Goal: Communication & Community: Answer question/provide support

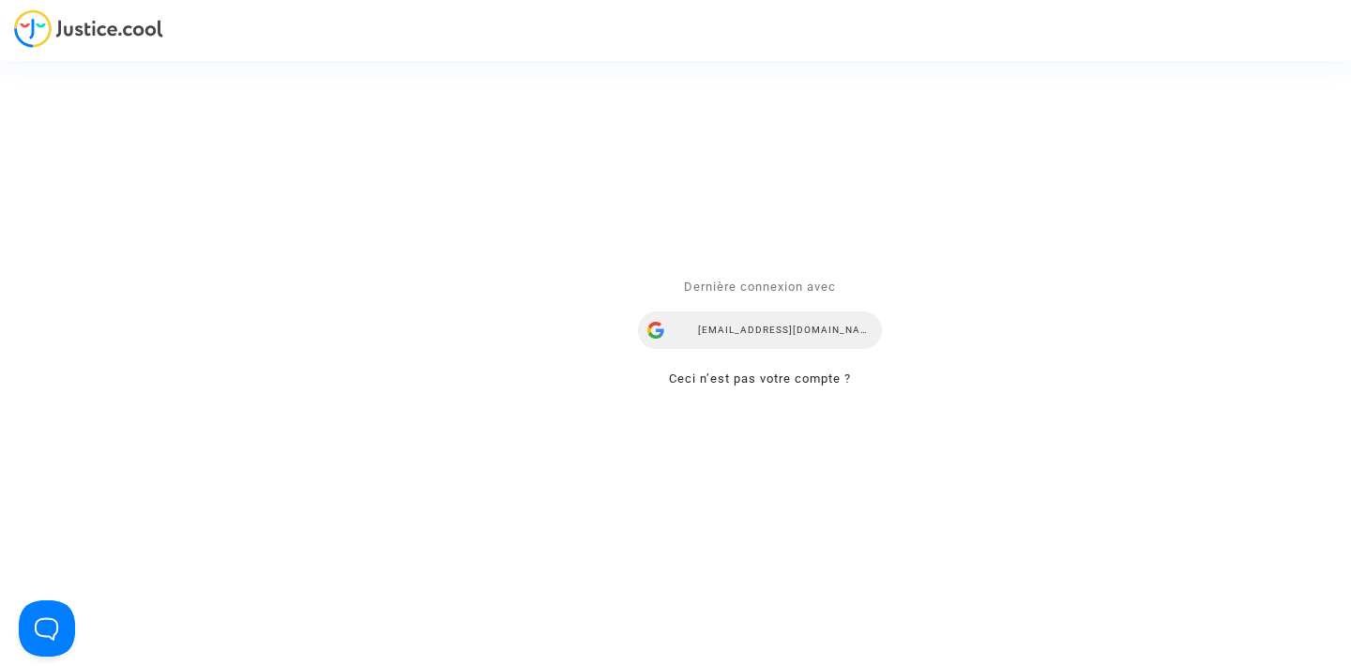
click at [755, 327] on div "[EMAIL_ADDRESS][DOMAIN_NAME]" at bounding box center [760, 331] width 244 height 38
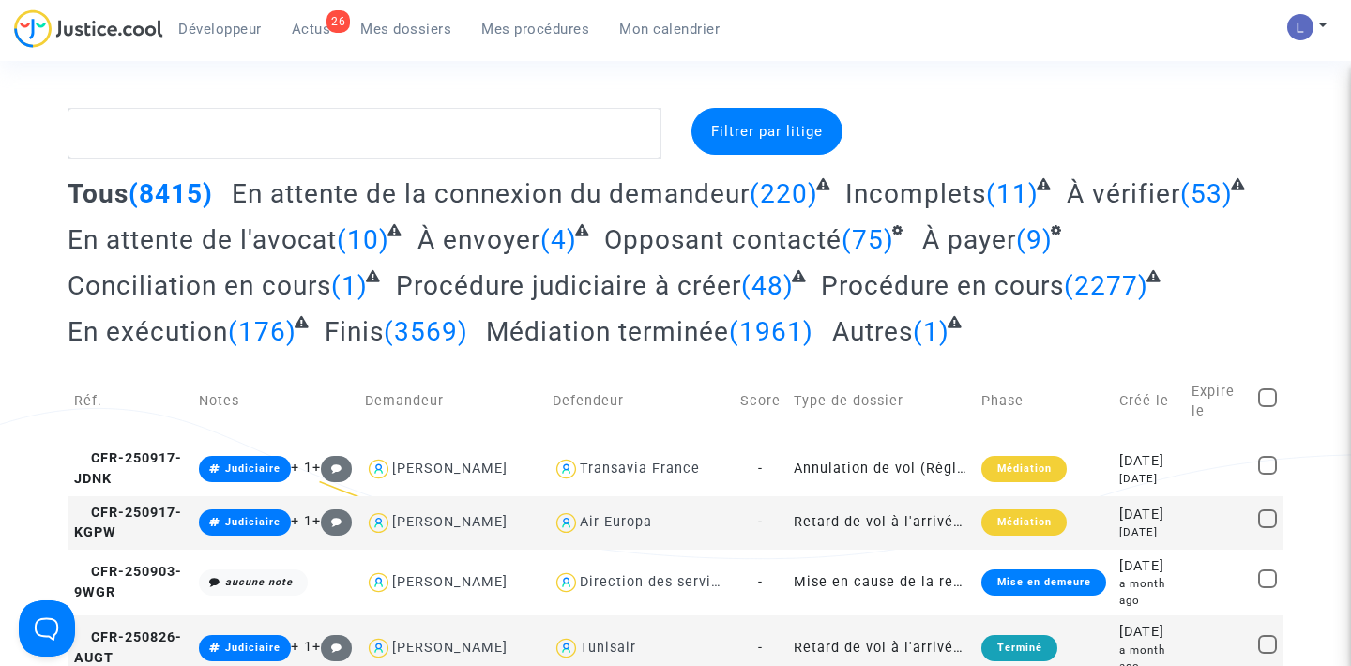
click at [309, 25] on span "Actus" at bounding box center [311, 29] width 39 height 17
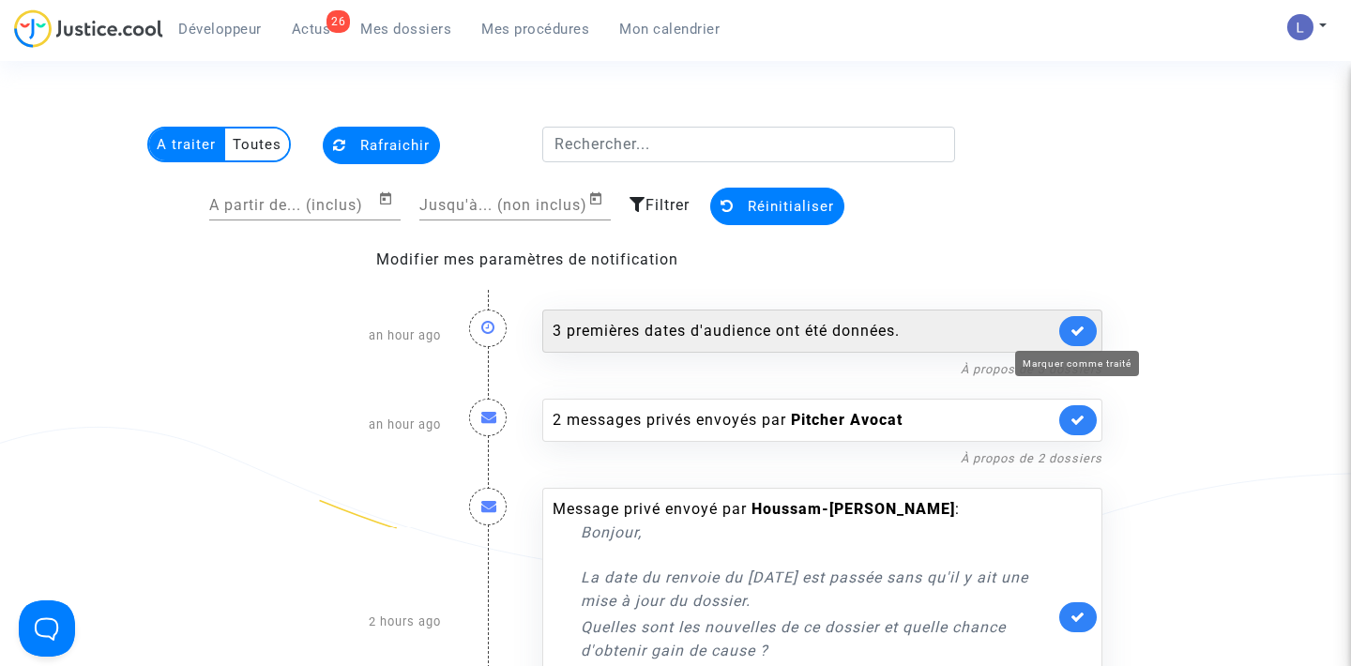
click at [1080, 327] on icon at bounding box center [1078, 331] width 15 height 14
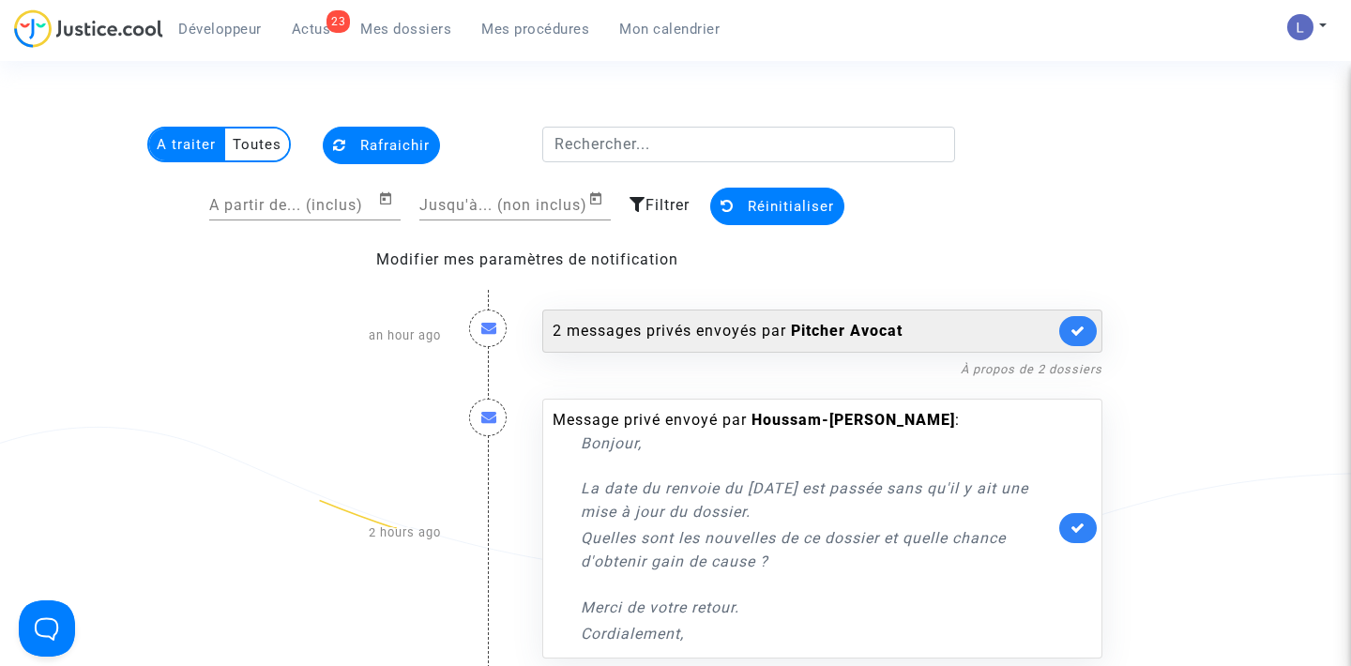
click at [828, 331] on b "Pitcher Avocat" at bounding box center [847, 331] width 112 height 18
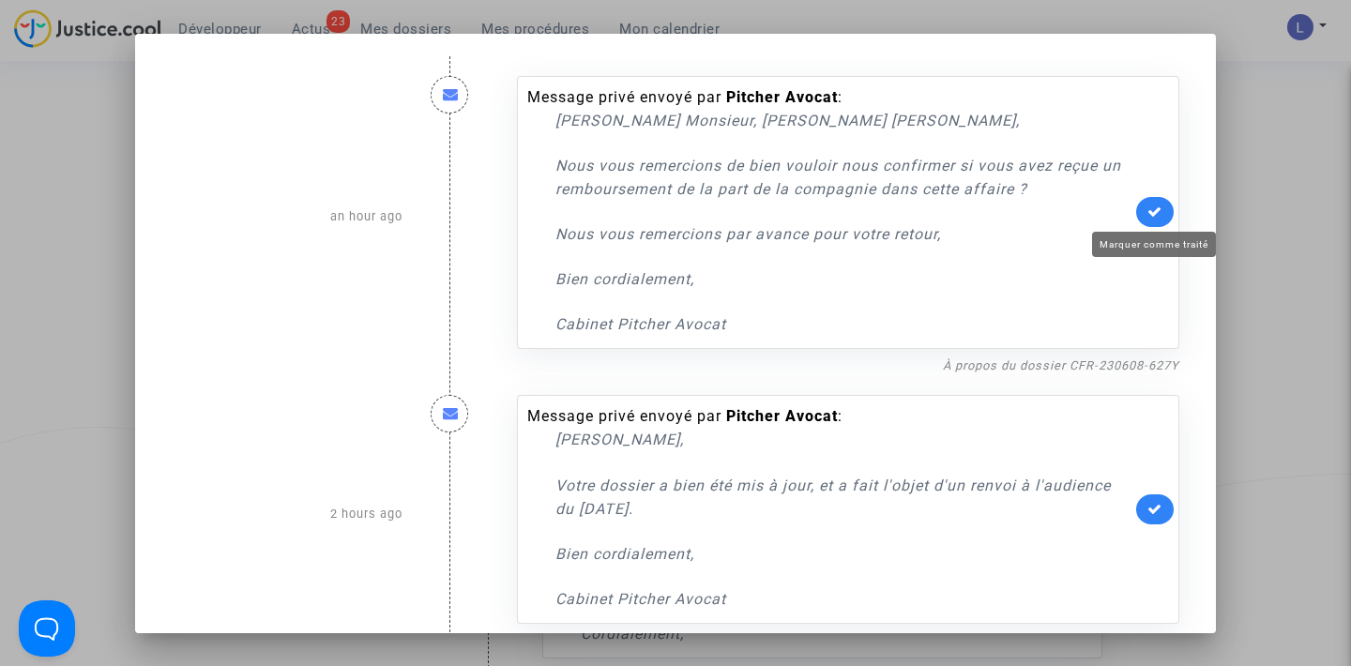
click at [1160, 207] on icon at bounding box center [1154, 212] width 15 height 14
click at [1155, 517] on link at bounding box center [1155, 509] width 38 height 30
click at [1346, 250] on div at bounding box center [675, 333] width 1351 height 666
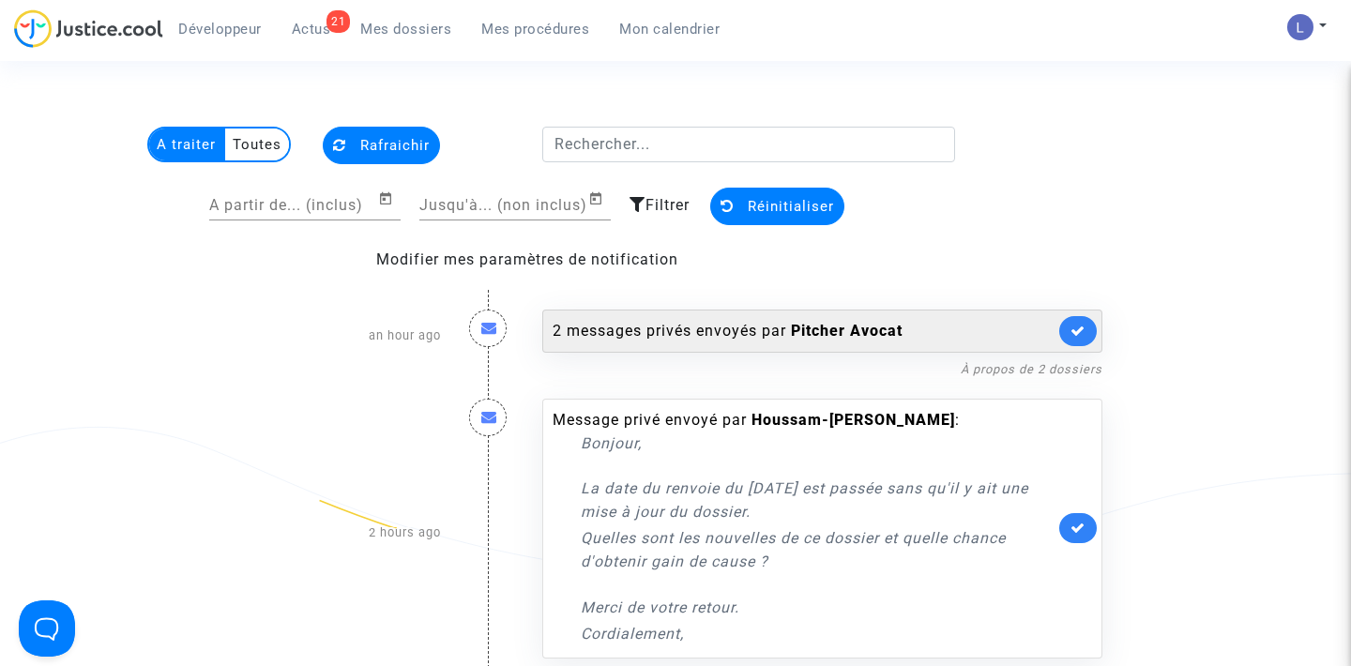
click at [1064, 338] on link at bounding box center [1078, 331] width 38 height 30
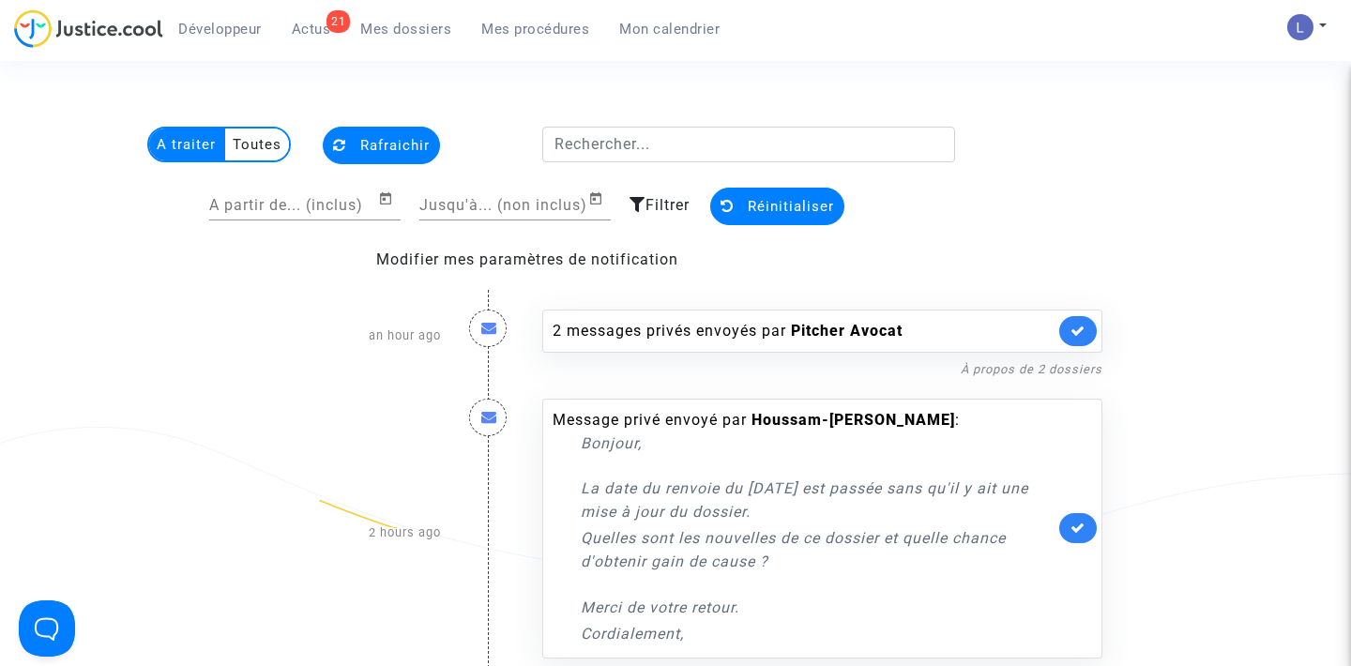
click at [1064, 338] on link at bounding box center [1078, 331] width 38 height 30
click at [1078, 533] on icon at bounding box center [1078, 528] width 15 height 14
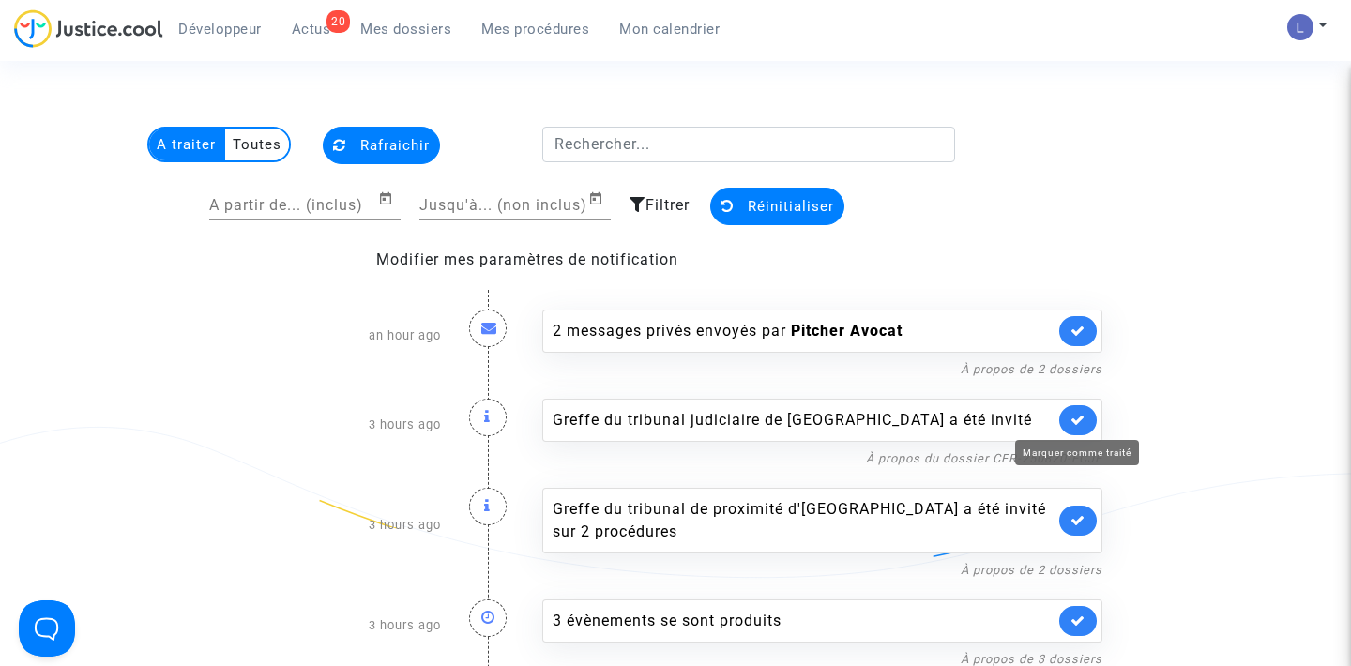
click at [1078, 420] on icon at bounding box center [1078, 420] width 15 height 14
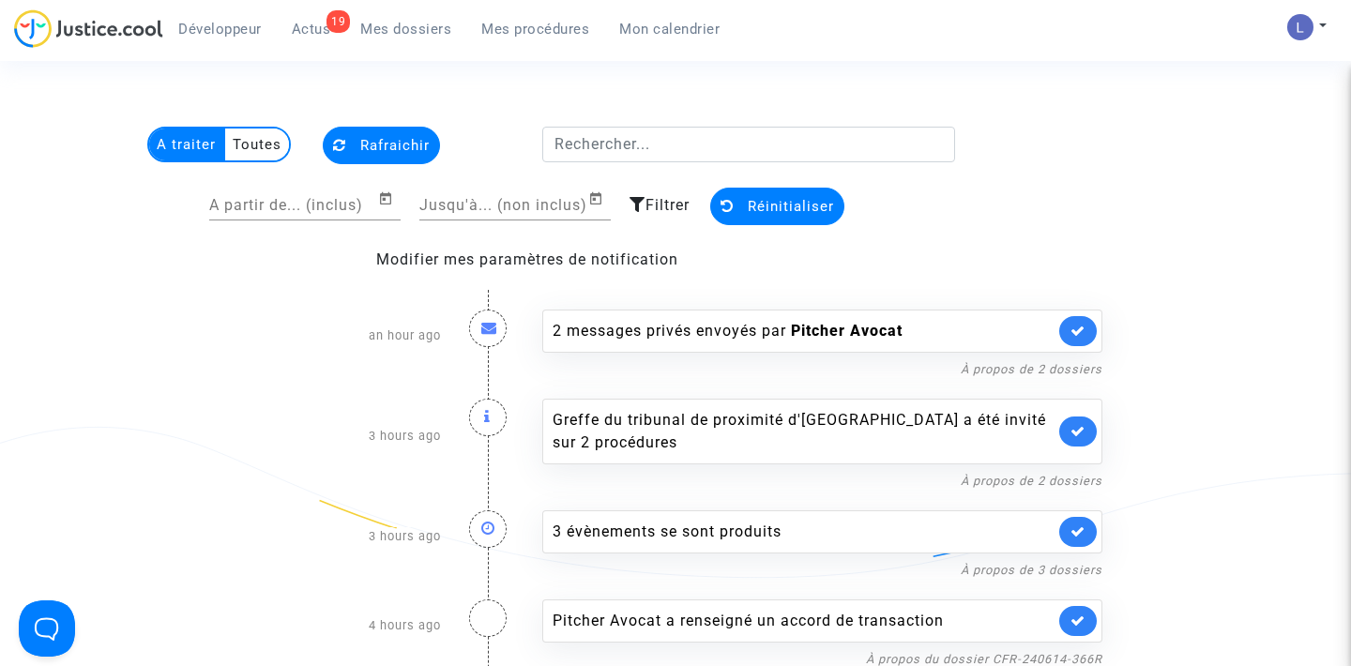
click at [1078, 420] on link at bounding box center [1078, 432] width 38 height 30
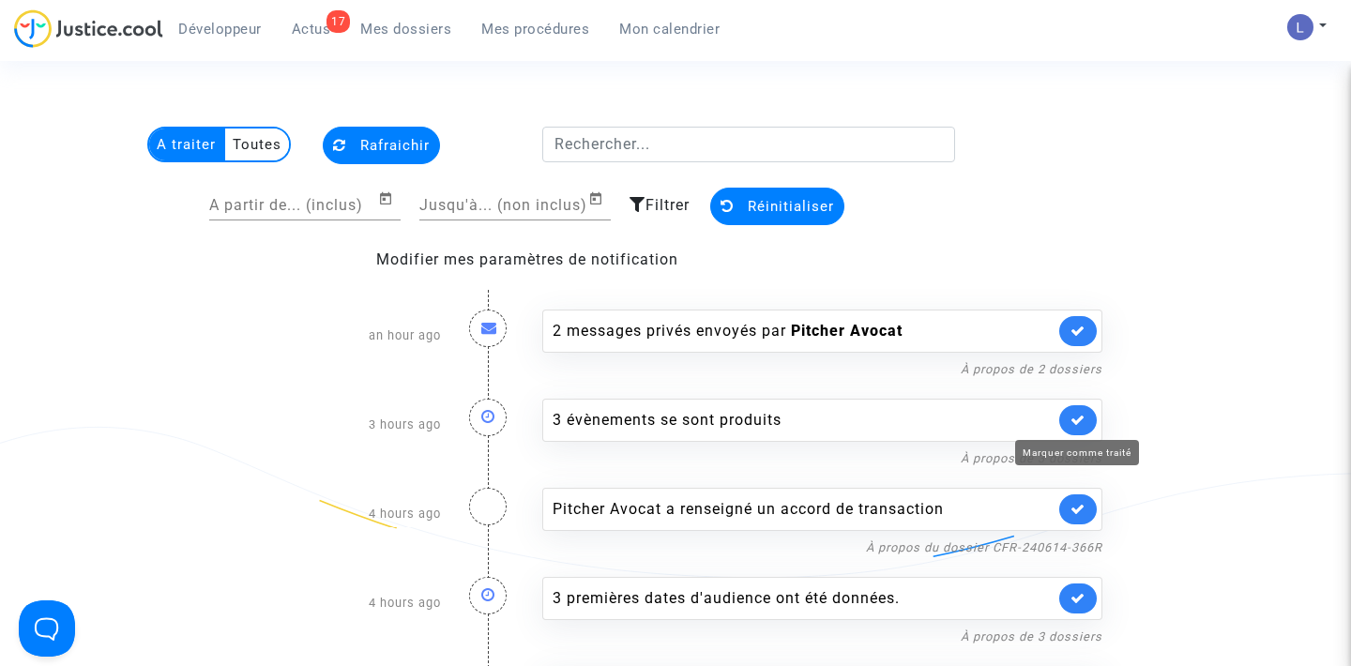
click at [1078, 420] on icon at bounding box center [1078, 420] width 15 height 14
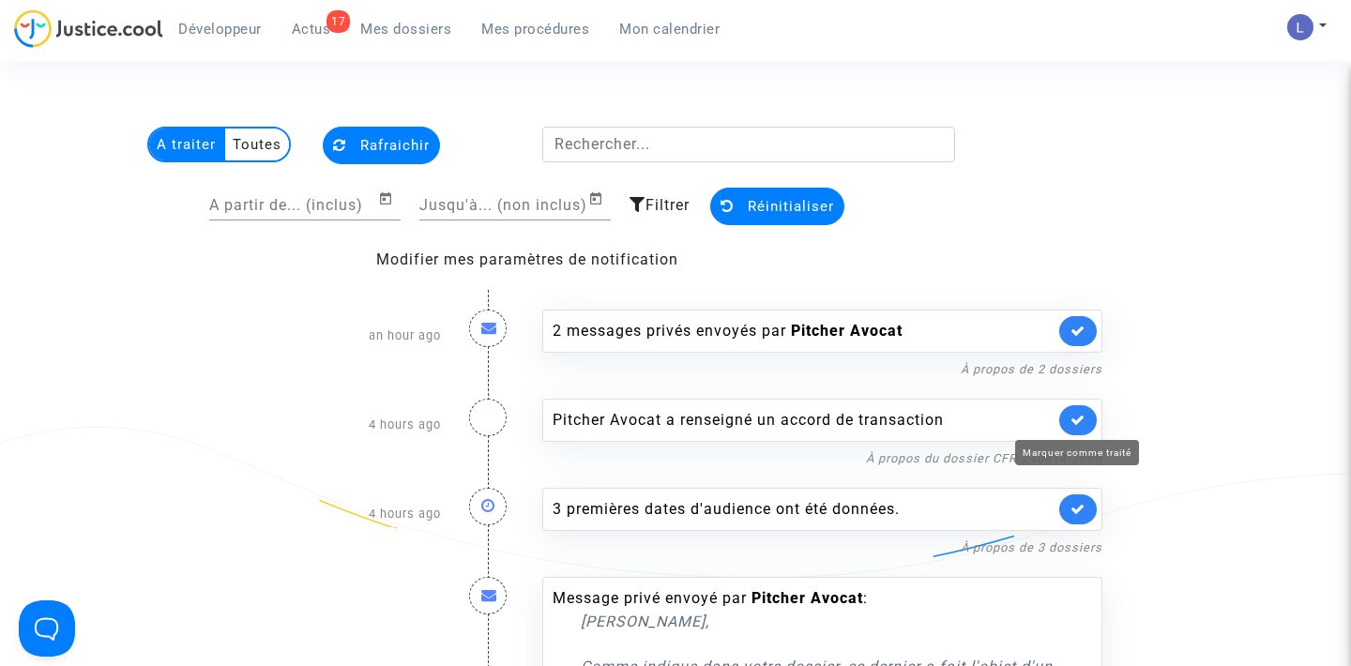
click at [1078, 420] on icon at bounding box center [1078, 420] width 15 height 14
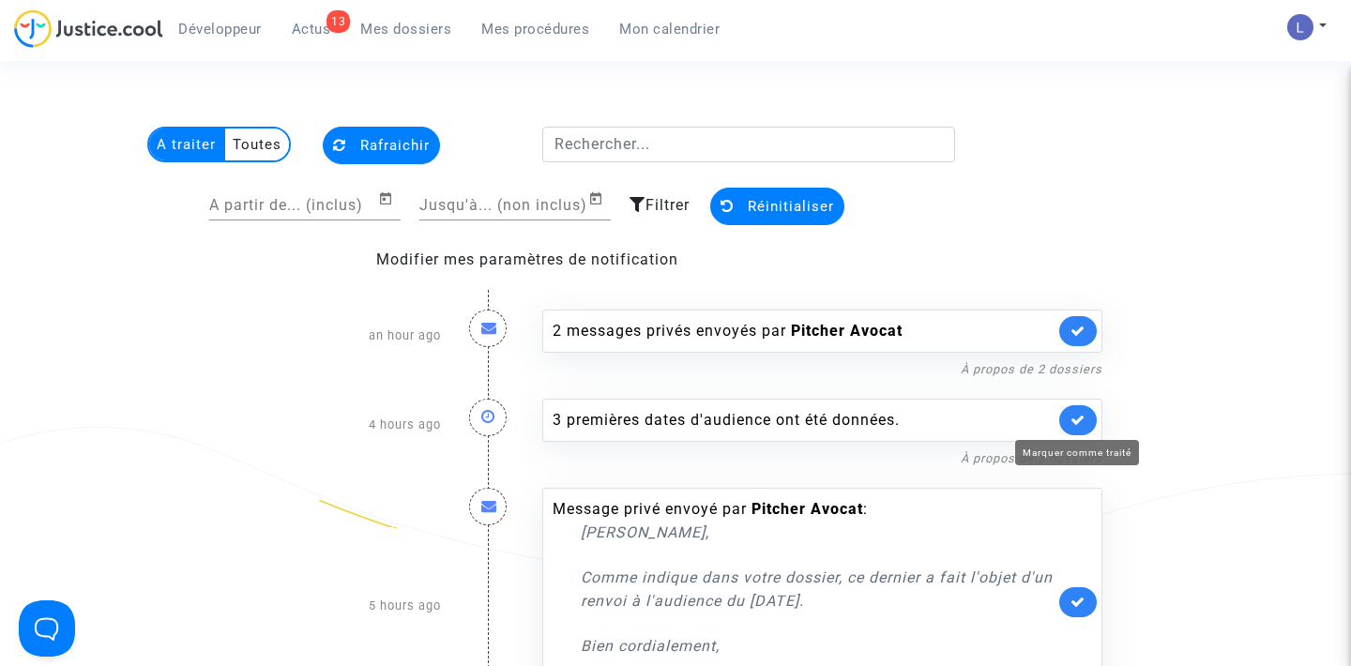
click at [1078, 420] on icon at bounding box center [1078, 420] width 15 height 14
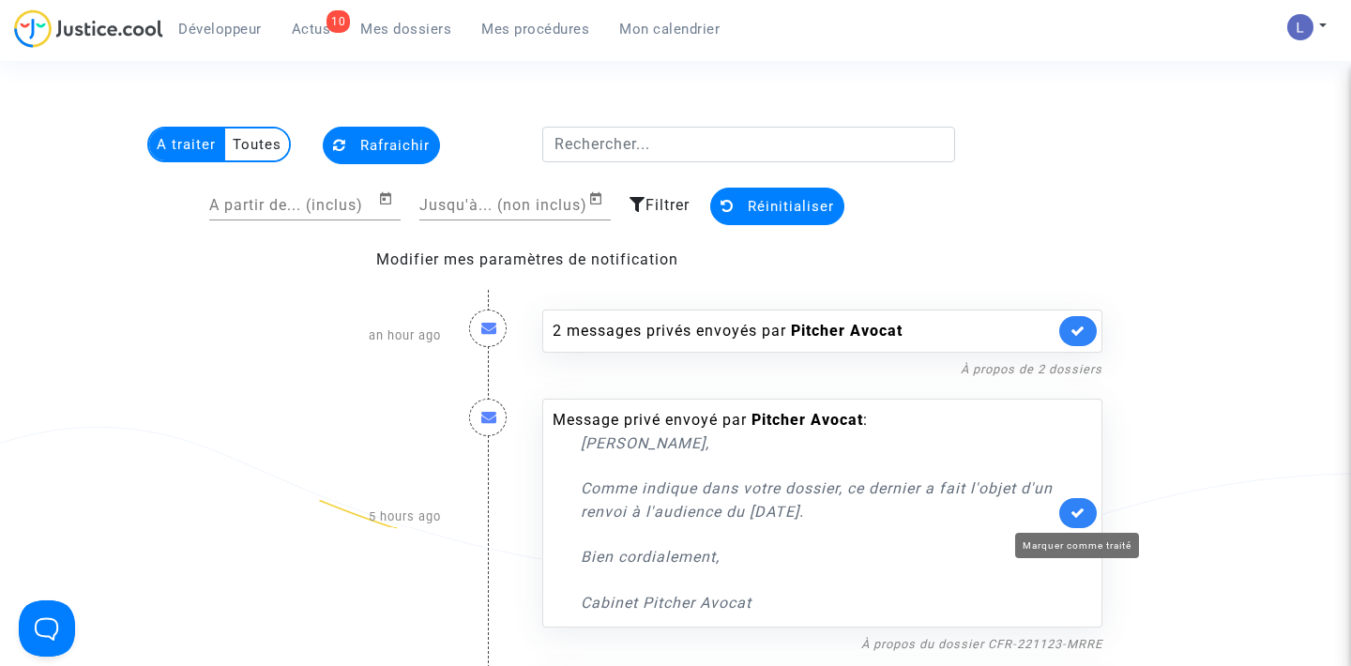
click at [1079, 512] on icon at bounding box center [1078, 513] width 15 height 14
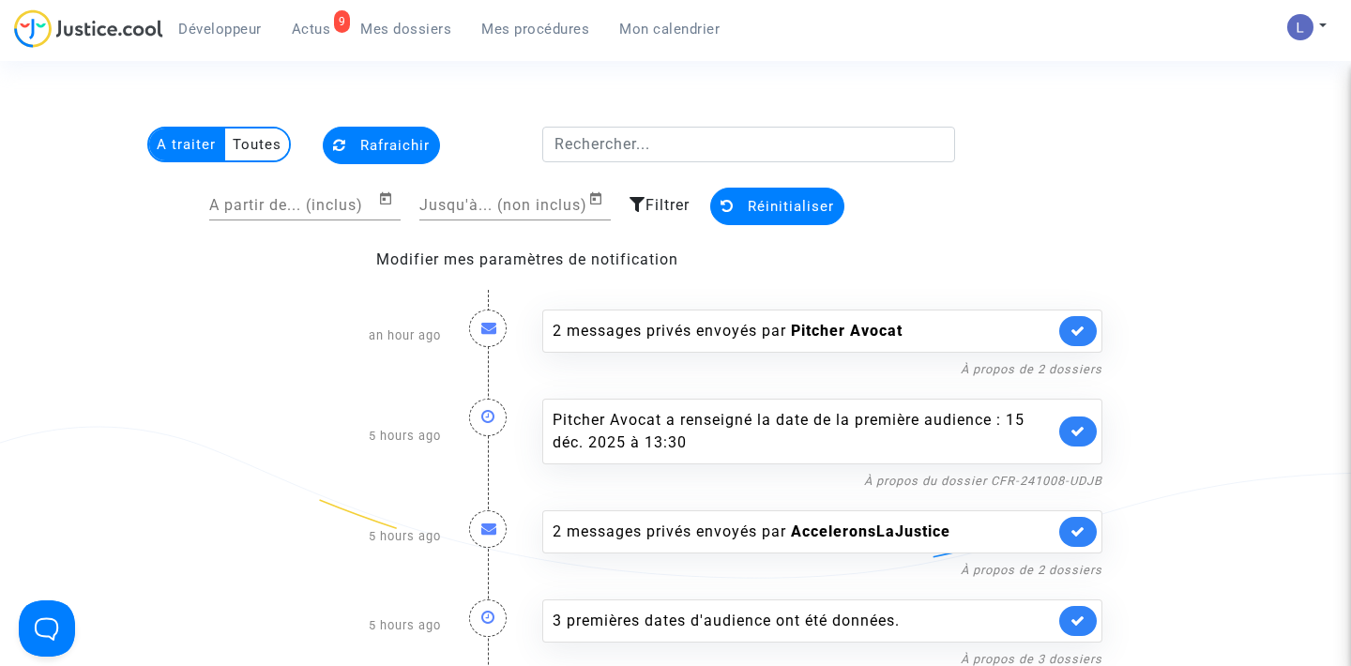
click at [1086, 440] on link at bounding box center [1078, 432] width 38 height 30
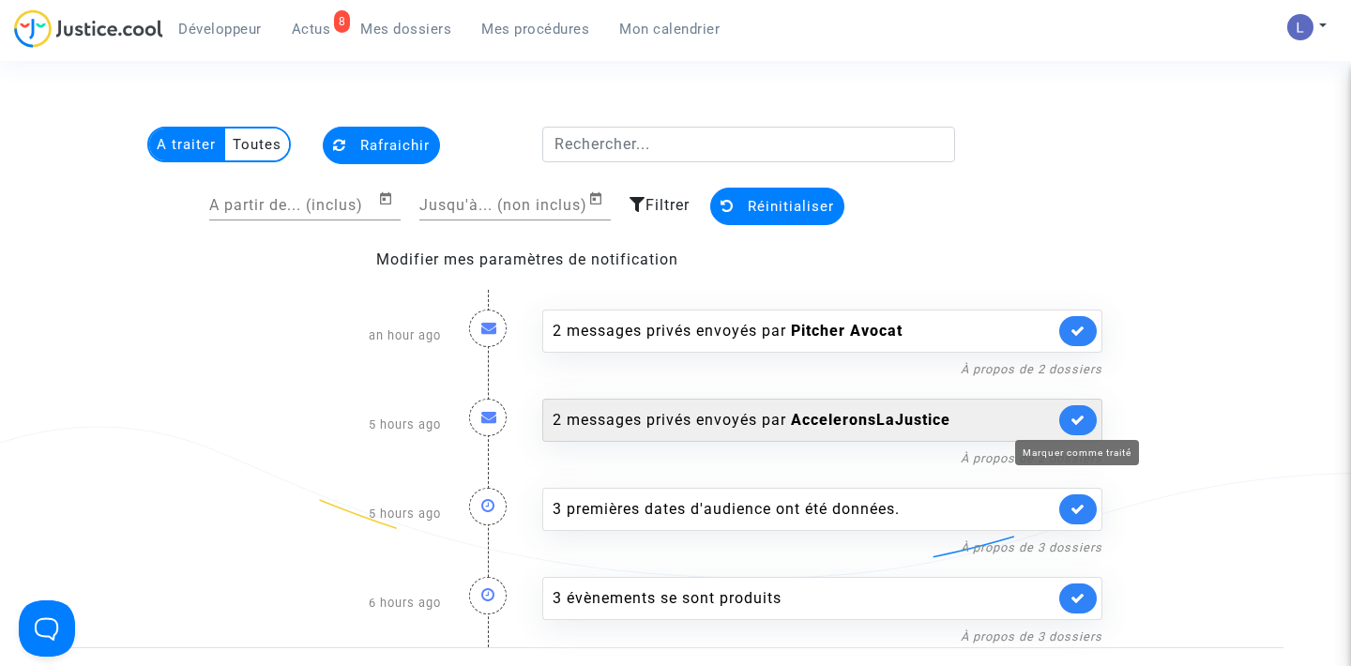
click at [1076, 422] on icon at bounding box center [1078, 420] width 15 height 14
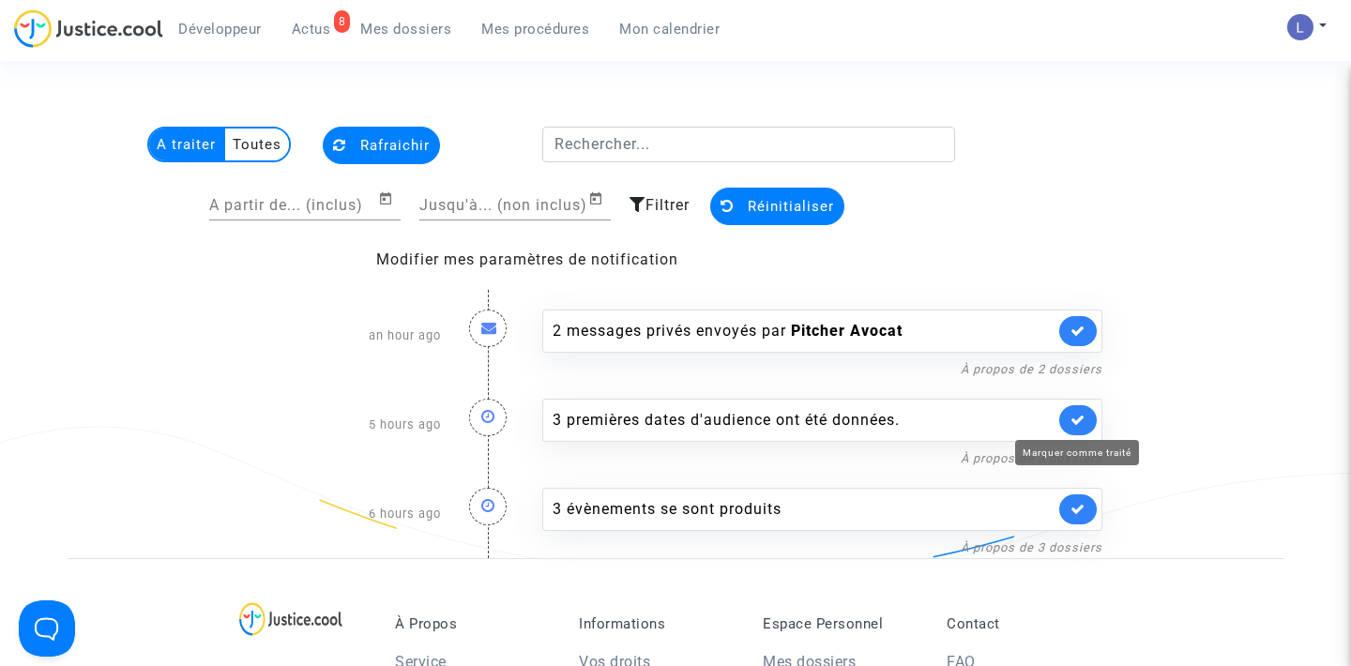
click at [1076, 422] on icon at bounding box center [1078, 420] width 15 height 14
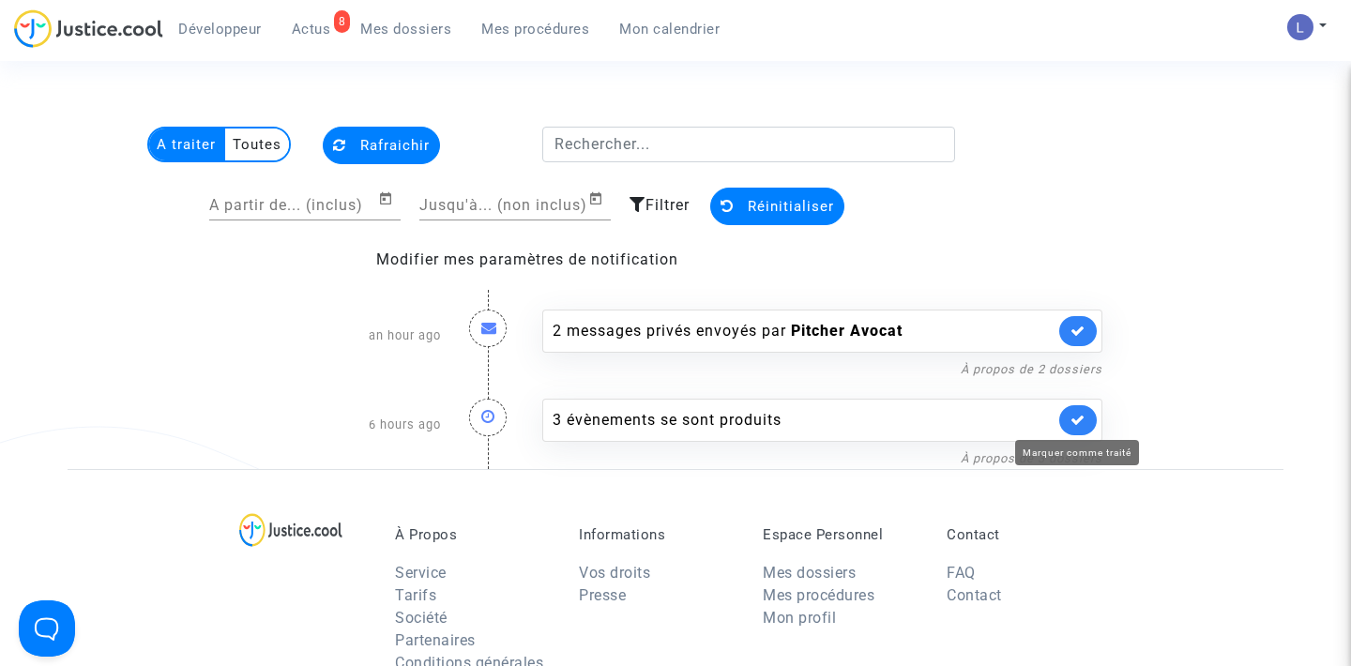
click at [1076, 422] on icon at bounding box center [1078, 420] width 15 height 14
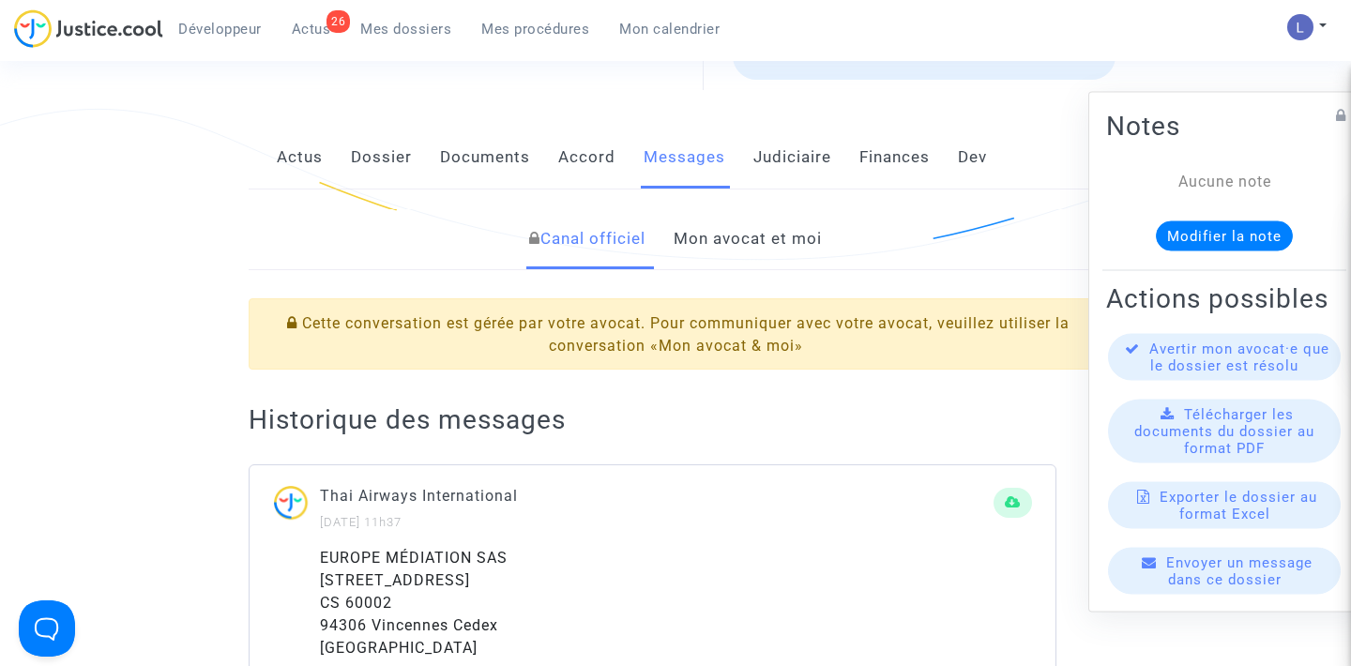
scroll to position [318, 0]
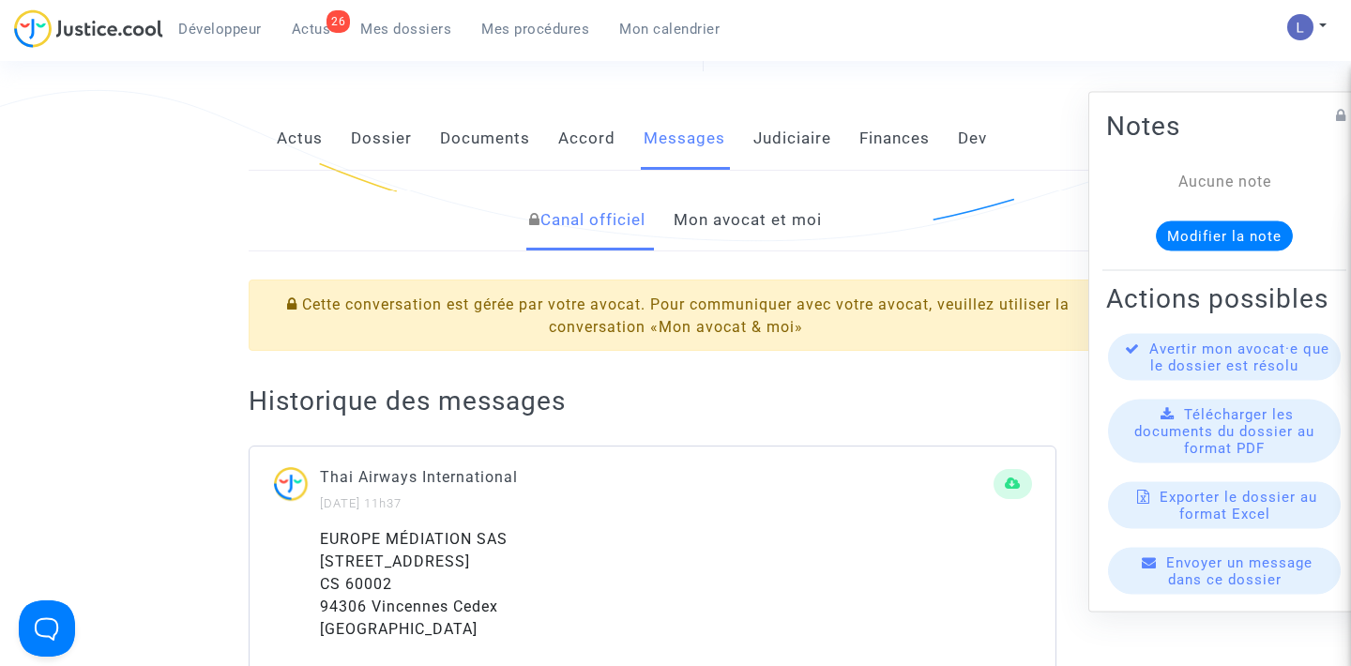
click at [727, 221] on link "Mon avocat et moi" at bounding box center [748, 221] width 148 height 62
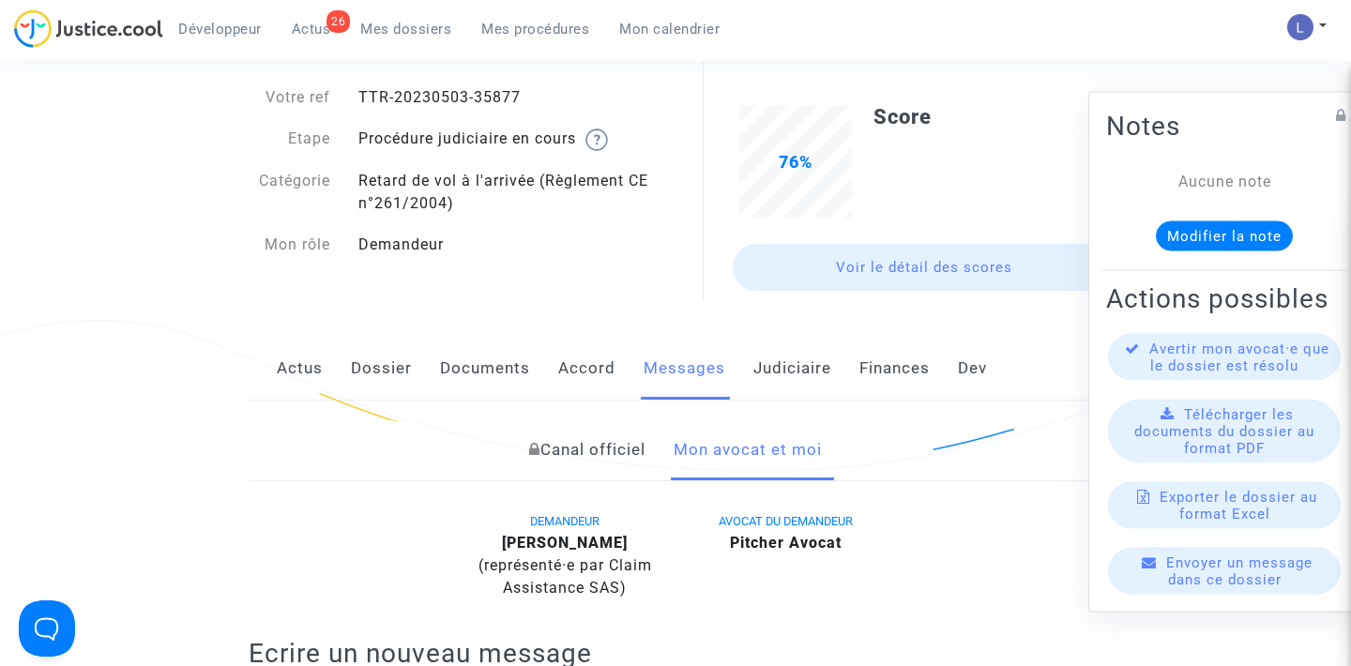
scroll to position [0, 0]
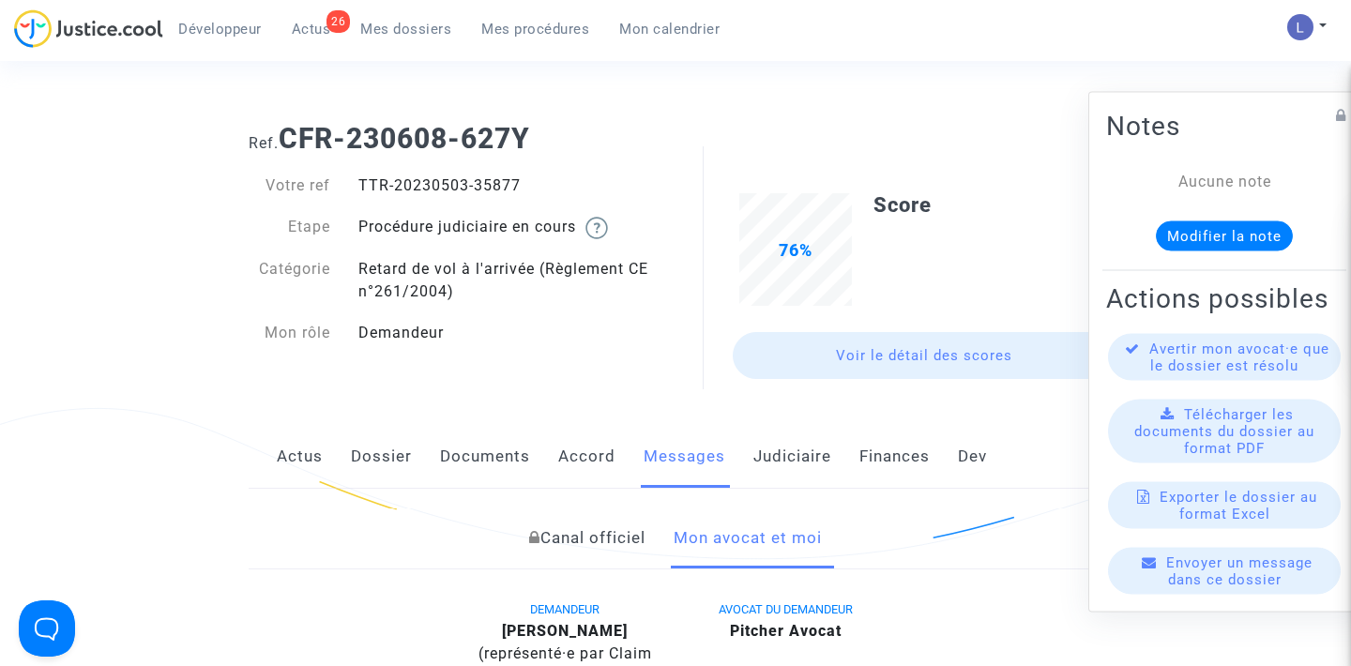
click at [492, 187] on div "TTR-20230503-35877" at bounding box center [509, 186] width 331 height 23
copy div "35877"
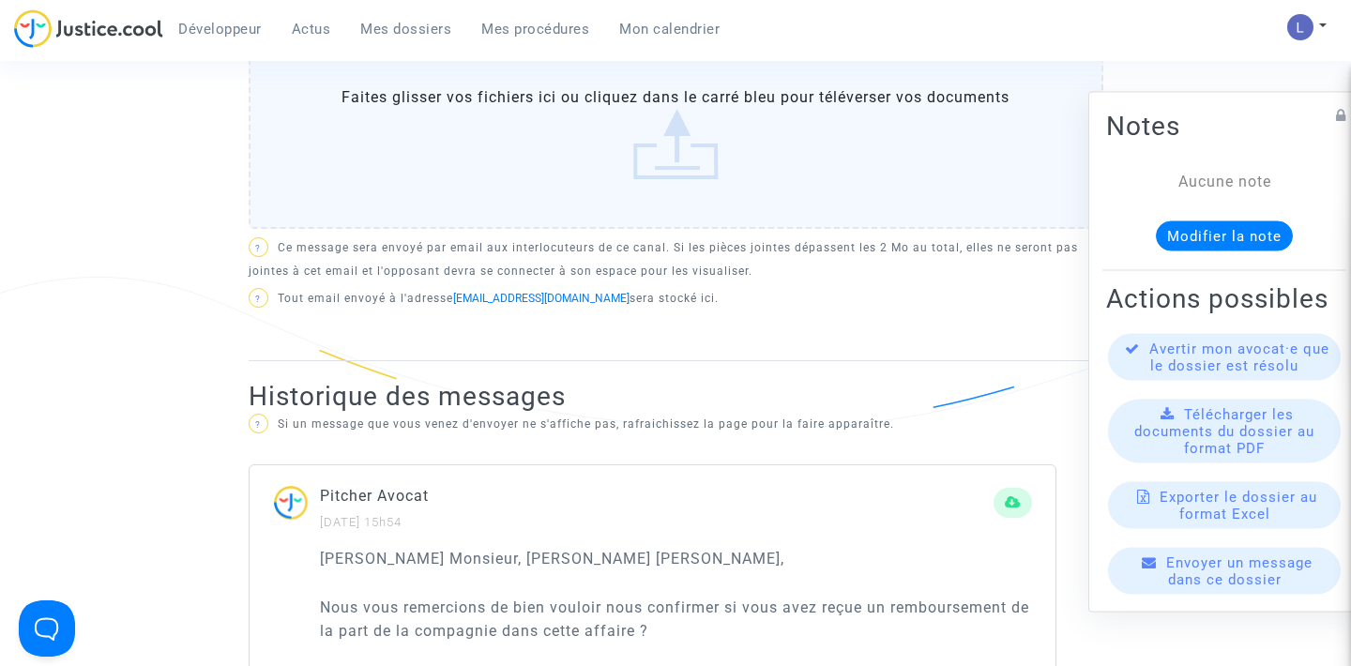
scroll to position [559, 0]
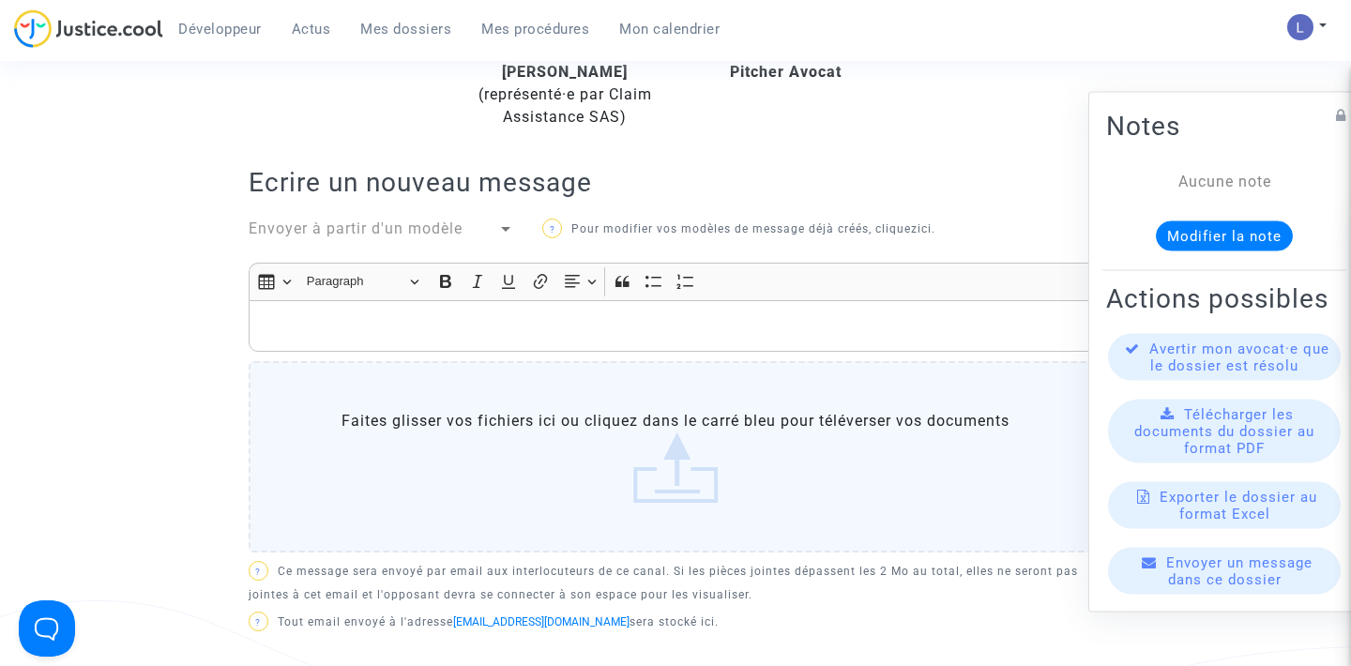
click at [463, 325] on p "Rich Text Editor, main" at bounding box center [675, 325] width 835 height 23
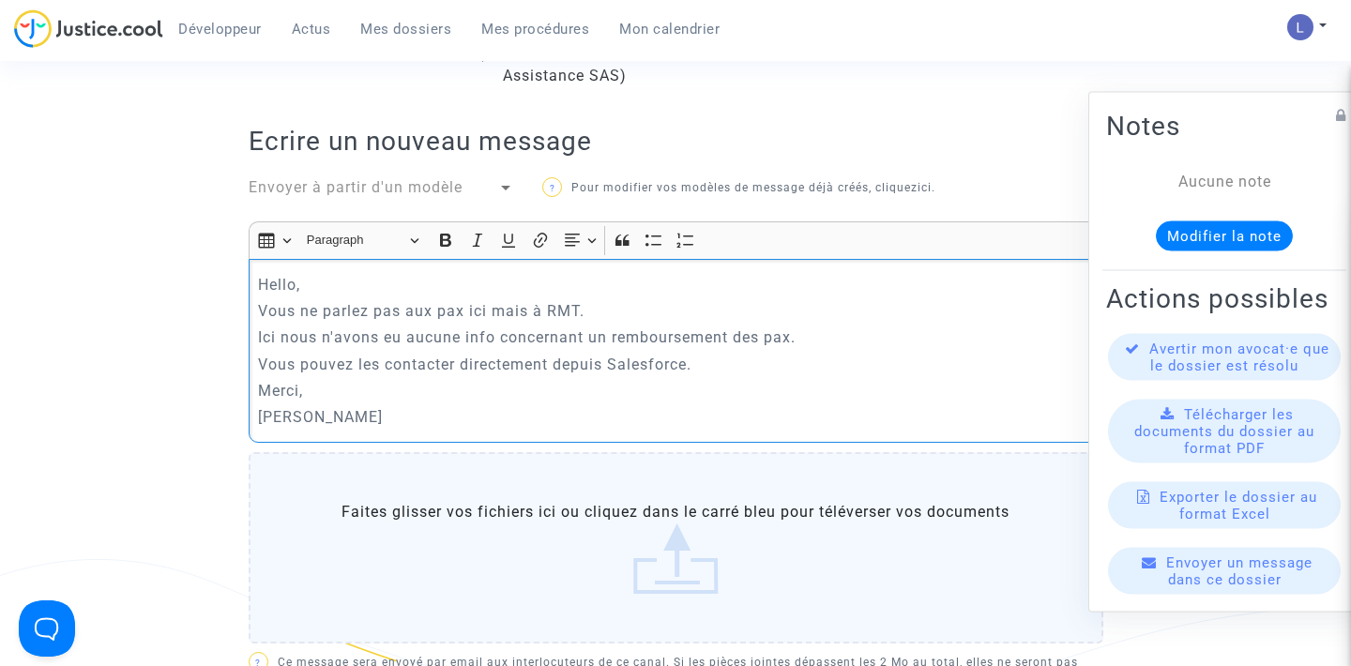
scroll to position [609, 0]
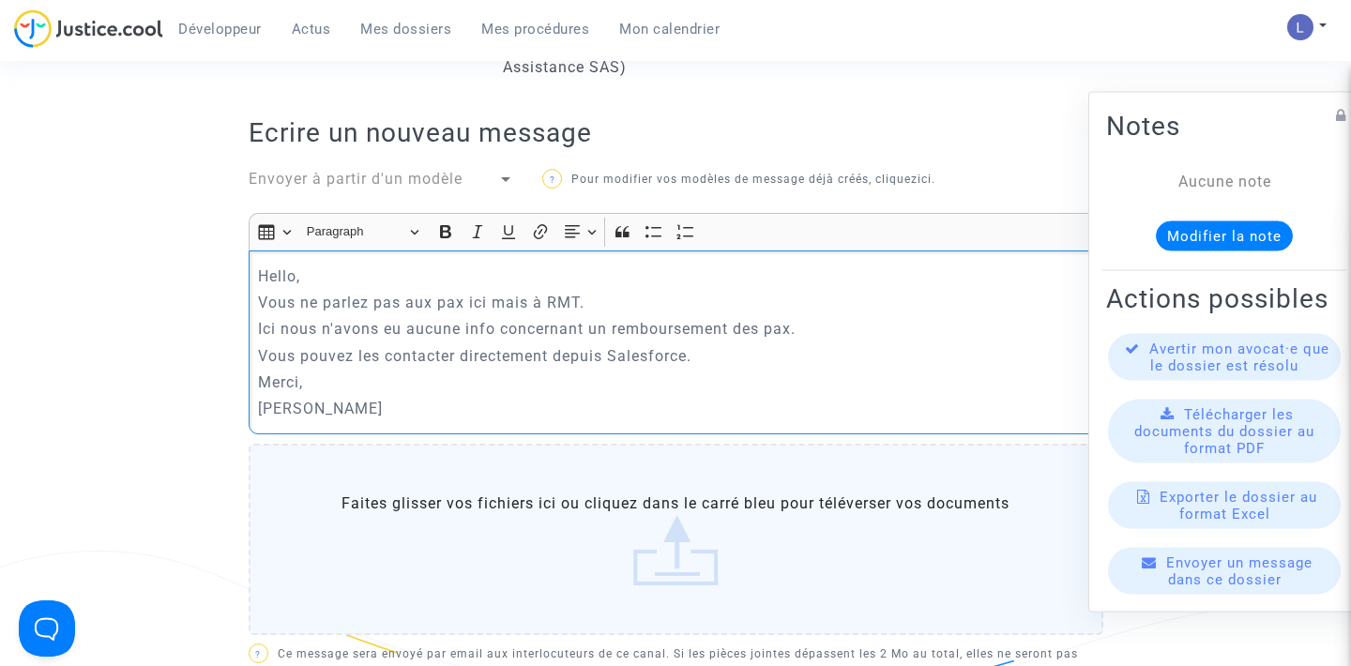
click at [737, 358] on p "Vous pouvez les contacter directement depuis Salesforce." at bounding box center [675, 355] width 835 height 23
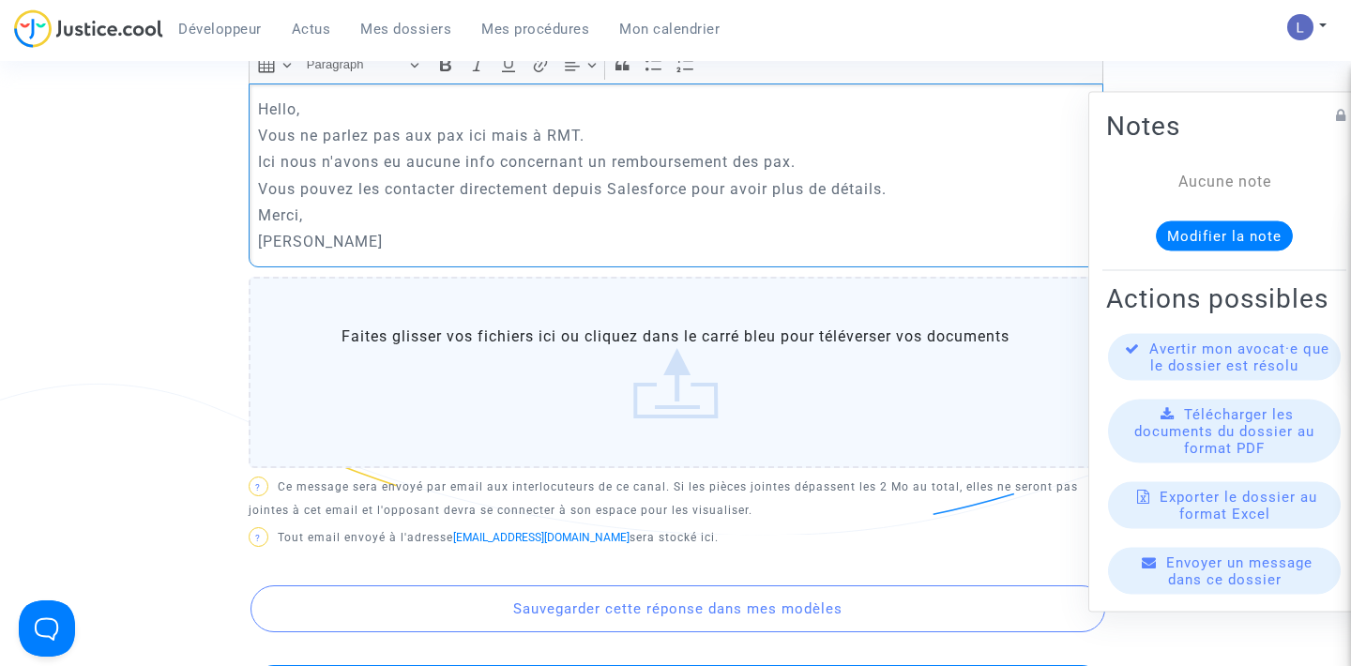
scroll to position [801, 0]
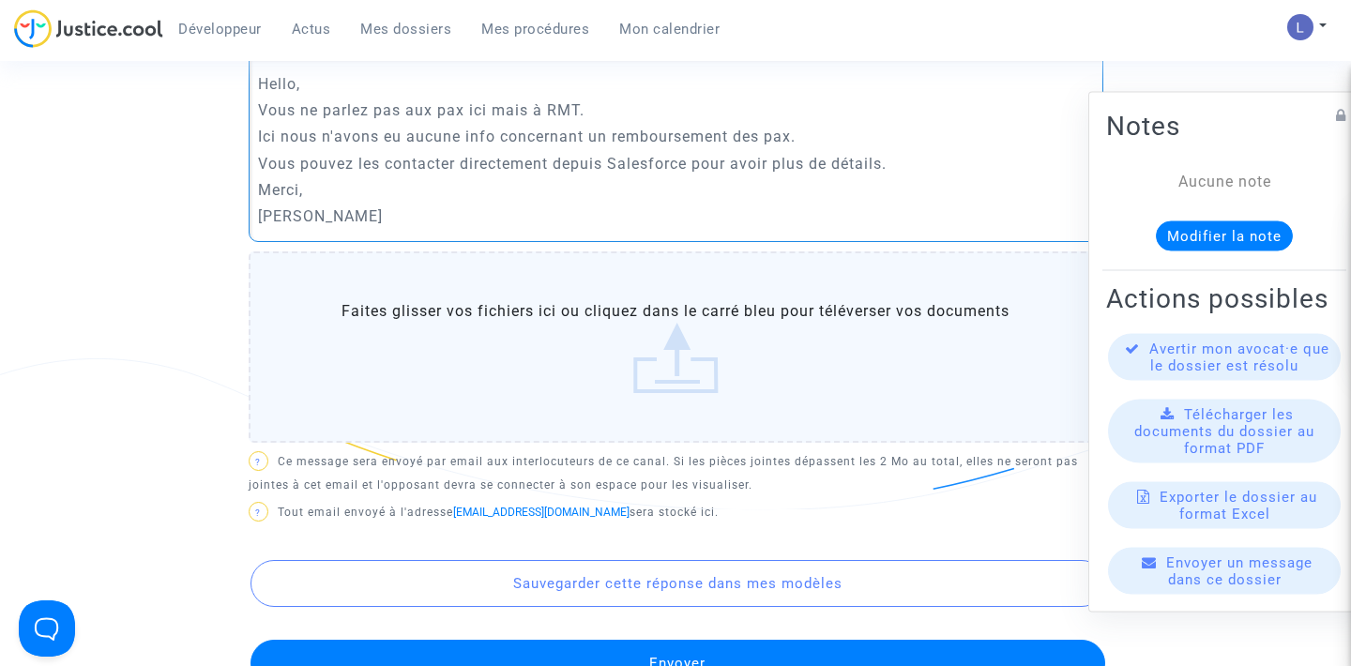
click at [610, 655] on button "Envoyer" at bounding box center [678, 663] width 855 height 47
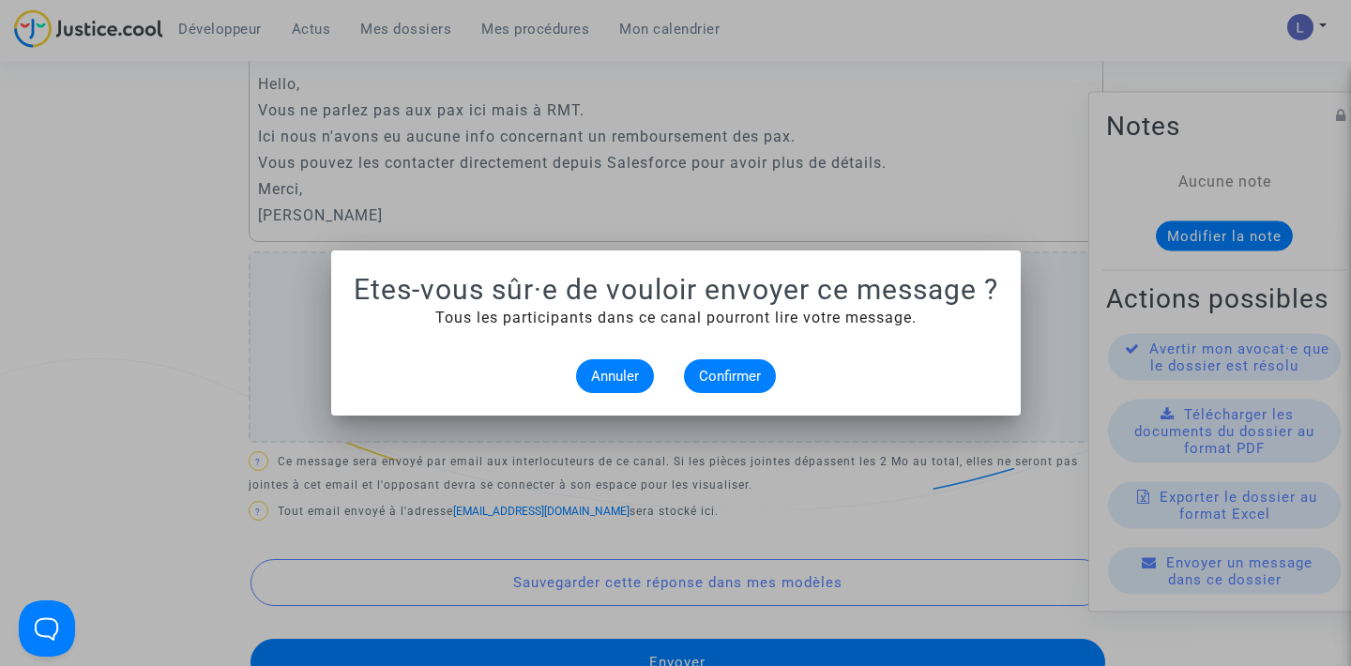
scroll to position [0, 0]
click at [742, 382] on span "Confirmer" at bounding box center [730, 376] width 62 height 17
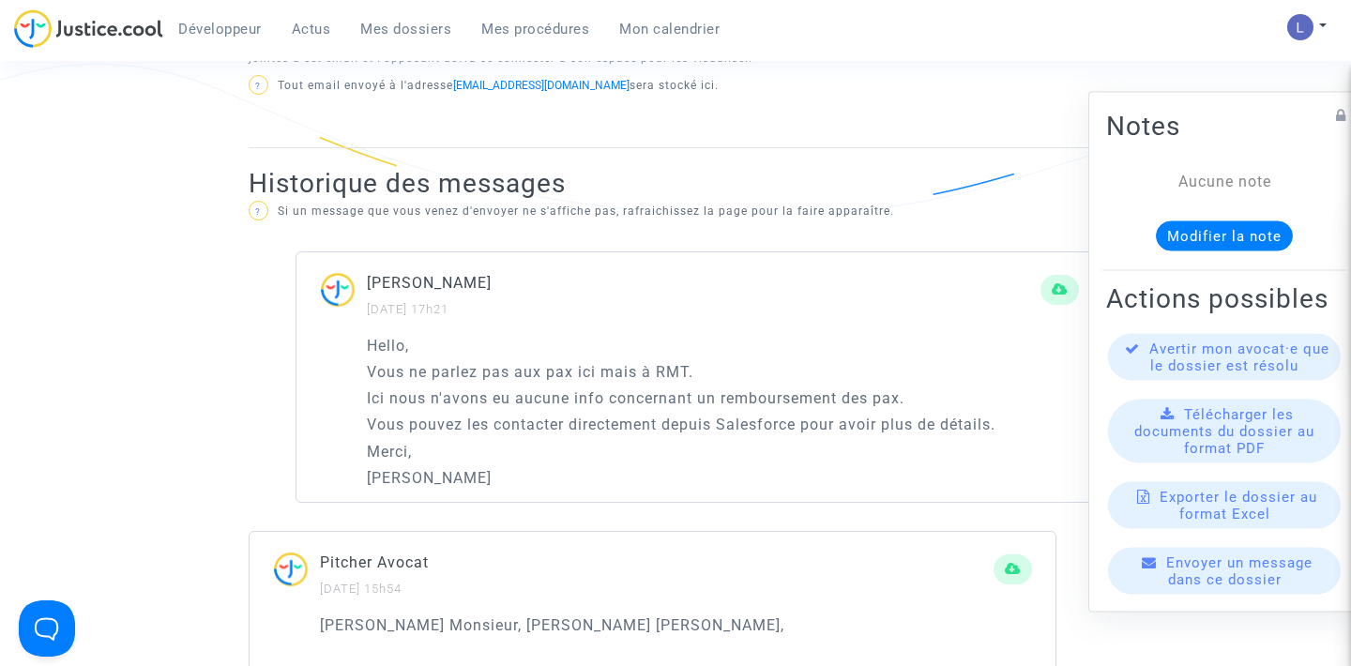
scroll to position [1092, 0]
